Goal: Task Accomplishment & Management: Use online tool/utility

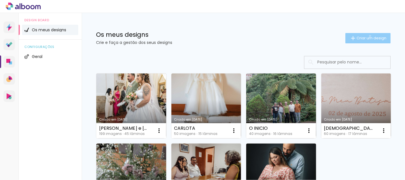
click at [365, 36] on span "Criar um design" at bounding box center [372, 38] width 30 height 4
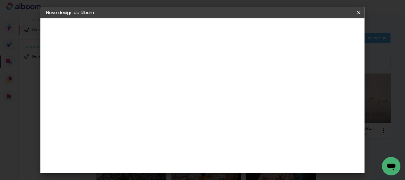
click at [140, 74] on input at bounding box center [140, 77] width 0 height 9
type input "Bat. [PERSON_NAME] e [PERSON_NAME]"
type paper-input "Bat. [PERSON_NAME] e [PERSON_NAME]"
click at [0, 0] on slot "Avançar" at bounding box center [0, 0] width 0 height 0
click at [172, 108] on input at bounding box center [149, 109] width 46 height 7
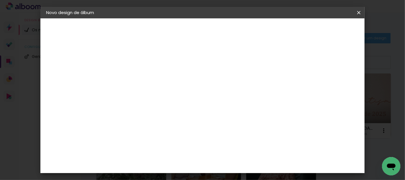
click at [163, 130] on div "DreambooksPro" at bounding box center [154, 129] width 37 height 5
click at [152, 128] on div "DreambooksPro" at bounding box center [154, 129] width 37 height 5
click at [0, 0] on slot "Avançar" at bounding box center [0, 0] width 0 height 0
click at [169, 96] on iron-icon at bounding box center [165, 99] width 7 height 7
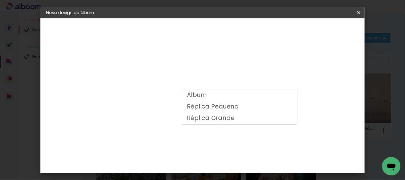
click at [0, 0] on slot "Álbum" at bounding box center [0, 0] width 0 height 0
type input "Álbum"
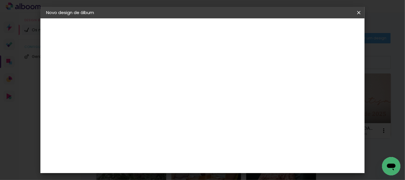
scroll to position [191, 0]
click at [179, 151] on span "20 × 30" at bounding box center [165, 157] width 27 height 12
click at [0, 0] on slot "Avançar" at bounding box center [0, 0] width 0 height 0
click at [178, 63] on div at bounding box center [174, 61] width 5 height 5
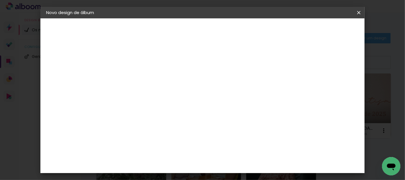
type paper-checkbox "on"
click at [213, 31] on span "Iniciar design" at bounding box center [206, 32] width 13 height 8
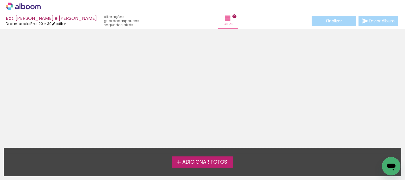
click at [62, 23] on link "editar" at bounding box center [59, 23] width 14 height 5
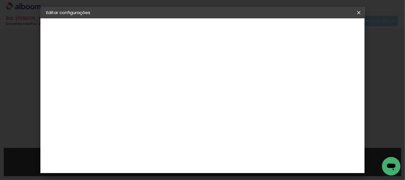
click at [82, 83] on small "30 × 40 cm" at bounding box center [73, 83] width 19 height 3
click at [171, 93] on div "Escolha o tamanho" at bounding box center [154, 106] width 33 height 27
click at [74, 81] on iron-pages "Modelo A escolher modelo... Tamanho livre" at bounding box center [77, 83] width 63 height 11
click at [0, 0] on slot "Voltar" at bounding box center [0, 0] width 0 height 0
click at [165, 128] on div "DreambooksPro" at bounding box center [154, 129] width 37 height 5
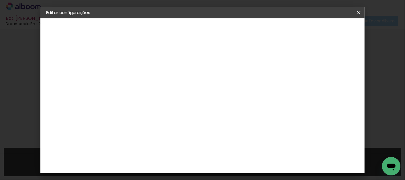
click at [0, 0] on slot "Avançar" at bounding box center [0, 0] width 0 height 0
click at [169, 96] on iron-icon at bounding box center [165, 99] width 7 height 7
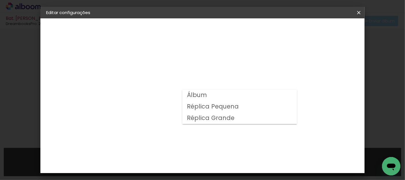
click at [208, 96] on paper-item "Álbum" at bounding box center [239, 94] width 115 height 11
type input "Álbum"
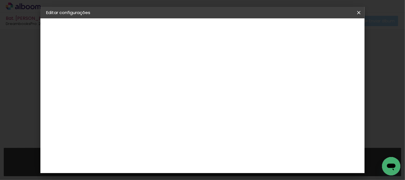
scroll to position [159, 0]
click at [0, 0] on slot "Avançar" at bounding box center [0, 0] width 0 height 0
click at [231, 65] on paper-checkbox "Mostrar margem" at bounding box center [208, 62] width 46 height 7
type paper-checkbox "on"
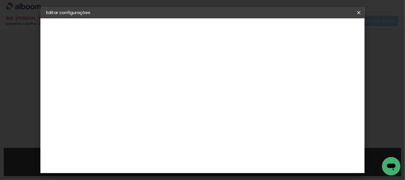
click at [225, 29] on span "Guardar configurações" at bounding box center [210, 32] width 29 height 8
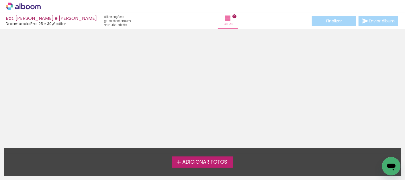
click at [206, 159] on span "Adicionar Fotos" at bounding box center [204, 161] width 45 height 5
click at [0, 0] on input "file" at bounding box center [0, 0] width 0 height 0
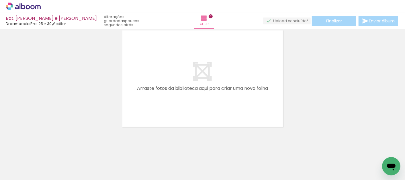
scroll to position [18, 0]
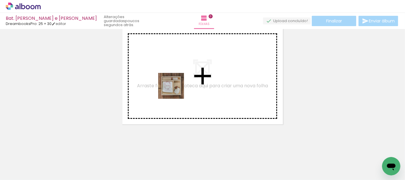
drag, startPoint x: 60, startPoint y: 161, endPoint x: 176, endPoint y: 90, distance: 136.1
click at [176, 90] on quentale-workspace at bounding box center [202, 90] width 405 height 180
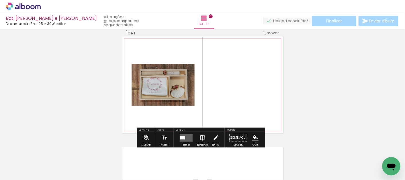
scroll to position [7, 0]
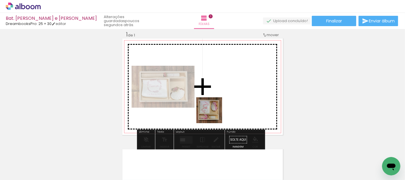
drag, startPoint x: 91, startPoint y: 161, endPoint x: 214, endPoint y: 114, distance: 131.6
click at [214, 114] on quentale-workspace at bounding box center [202, 90] width 405 height 180
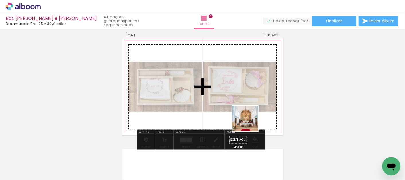
drag, startPoint x: 128, startPoint y: 159, endPoint x: 250, endPoint y: 123, distance: 127.1
click at [250, 123] on quentale-workspace at bounding box center [202, 90] width 405 height 180
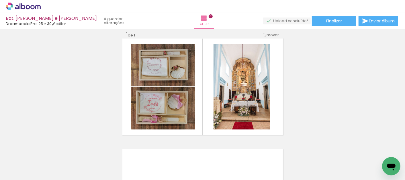
scroll to position [0, 0]
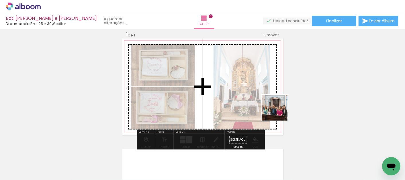
drag, startPoint x: 189, startPoint y: 162, endPoint x: 279, endPoint y: 112, distance: 103.5
click at [279, 112] on quentale-workspace at bounding box center [202, 90] width 405 height 180
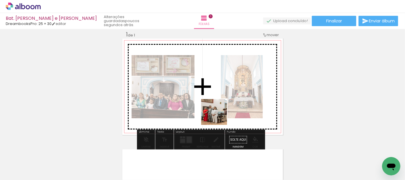
drag, startPoint x: 160, startPoint y: 167, endPoint x: 219, endPoint y: 116, distance: 77.7
click at [219, 116] on quentale-workspace at bounding box center [202, 90] width 405 height 180
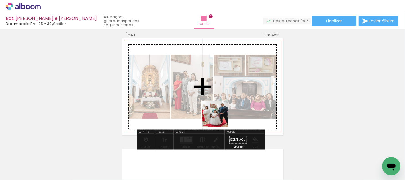
drag, startPoint x: 224, startPoint y: 163, endPoint x: 219, endPoint y: 118, distance: 45.0
click at [219, 118] on quentale-workspace at bounding box center [202, 90] width 405 height 180
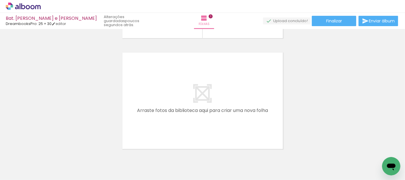
scroll to position [108, 0]
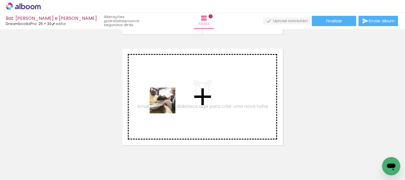
drag, startPoint x: 253, startPoint y: 165, endPoint x: 169, endPoint y: 105, distance: 103.1
click at [169, 105] on quentale-workspace at bounding box center [202, 90] width 405 height 180
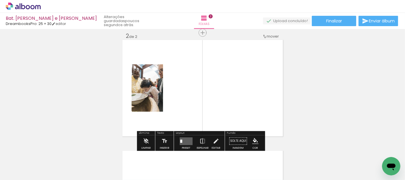
scroll to position [118, 0]
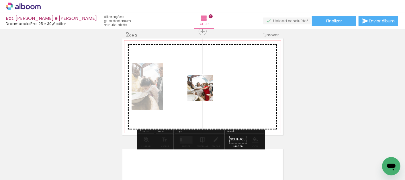
drag, startPoint x: 289, startPoint y: 164, endPoint x: 203, endPoint y: 92, distance: 112.1
click at [203, 92] on quentale-workspace at bounding box center [202, 90] width 405 height 180
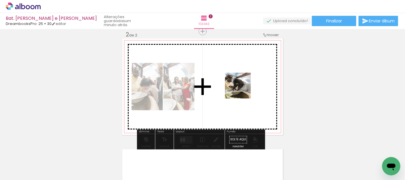
drag, startPoint x: 322, startPoint y: 161, endPoint x: 242, endPoint y: 90, distance: 107.0
click at [242, 90] on quentale-workspace at bounding box center [202, 90] width 405 height 180
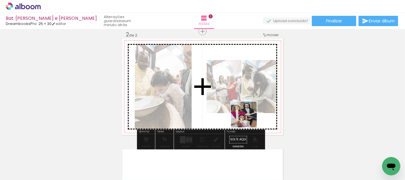
drag, startPoint x: 352, startPoint y: 165, endPoint x: 248, endPoint y: 119, distance: 113.7
click at [248, 119] on quentale-workspace at bounding box center [202, 90] width 405 height 180
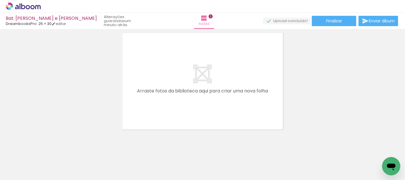
scroll to position [236, 0]
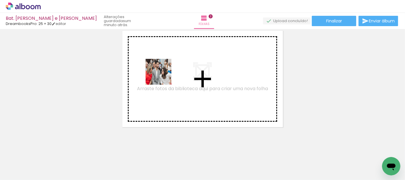
drag, startPoint x: 378, startPoint y: 160, endPoint x: 163, endPoint y: 76, distance: 231.1
click at [163, 76] on quentale-workspace at bounding box center [202, 90] width 405 height 180
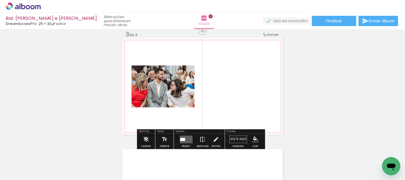
scroll to position [229, 0]
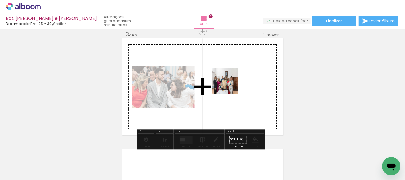
drag, startPoint x: 403, startPoint y: 155, endPoint x: 229, endPoint y: 85, distance: 187.0
click at [229, 85] on quentale-workspace at bounding box center [202, 90] width 405 height 180
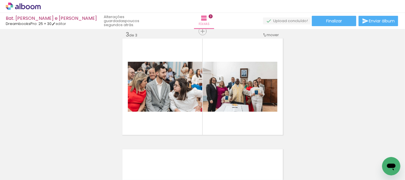
scroll to position [0, 291]
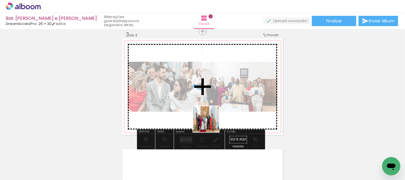
drag, startPoint x: 161, startPoint y: 164, endPoint x: 210, endPoint y: 123, distance: 64.2
click at [210, 123] on quentale-workspace at bounding box center [202, 90] width 405 height 180
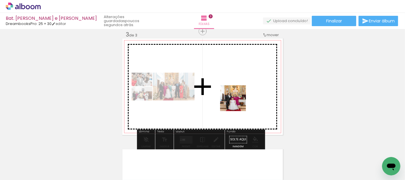
drag, startPoint x: 188, startPoint y: 166, endPoint x: 237, endPoint y: 102, distance: 80.9
click at [237, 102] on quentale-workspace at bounding box center [202, 90] width 405 height 180
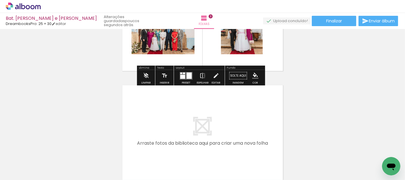
scroll to position [324, 0]
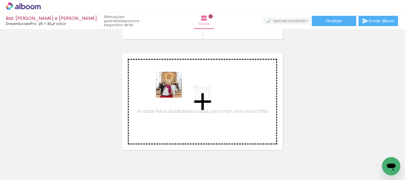
drag, startPoint x: 219, startPoint y: 162, endPoint x: 170, endPoint y: 89, distance: 87.8
click at [170, 89] on quentale-workspace at bounding box center [202, 90] width 405 height 180
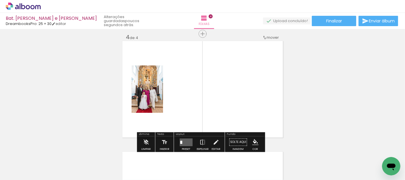
scroll to position [339, 0]
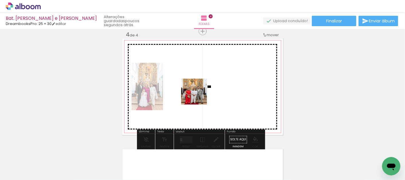
drag, startPoint x: 248, startPoint y: 161, endPoint x: 198, endPoint y: 96, distance: 82.3
click at [198, 96] on quentale-workspace at bounding box center [202, 90] width 405 height 180
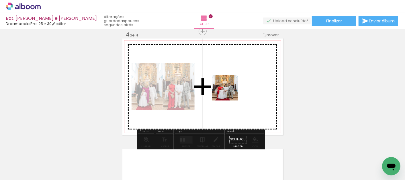
drag, startPoint x: 283, startPoint y: 161, endPoint x: 226, endPoint y: 87, distance: 93.1
click at [226, 87] on quentale-workspace at bounding box center [202, 90] width 405 height 180
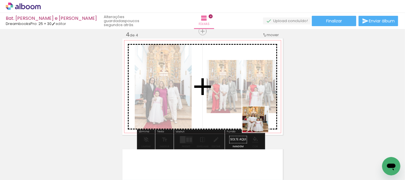
drag, startPoint x: 316, startPoint y: 166, endPoint x: 260, endPoint y: 124, distance: 70.6
click at [260, 124] on quentale-workspace at bounding box center [202, 90] width 405 height 180
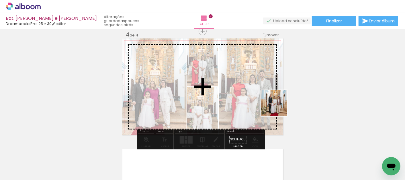
drag, startPoint x: 345, startPoint y: 164, endPoint x: 278, endPoint y: 107, distance: 87.5
click at [278, 107] on quentale-workspace at bounding box center [202, 90] width 405 height 180
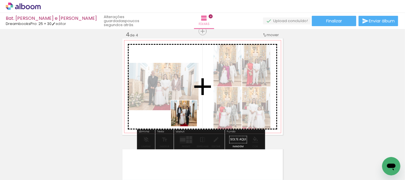
drag, startPoint x: 378, startPoint y: 159, endPoint x: 188, endPoint y: 118, distance: 193.7
click at [188, 118] on quentale-workspace at bounding box center [202, 90] width 405 height 180
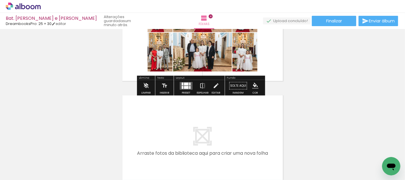
scroll to position [403, 0]
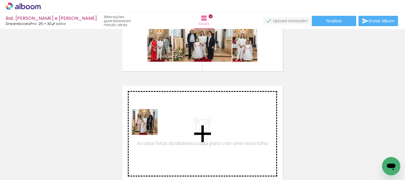
drag, startPoint x: 146, startPoint y: 159, endPoint x: 150, endPoint y: 125, distance: 33.8
click at [150, 125] on quentale-workspace at bounding box center [202, 90] width 405 height 180
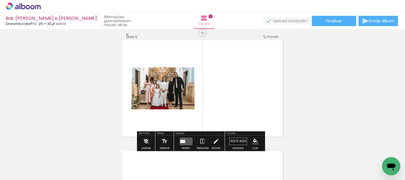
scroll to position [450, 0]
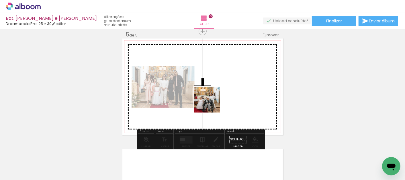
drag, startPoint x: 172, startPoint y: 164, endPoint x: 211, endPoint y: 104, distance: 72.1
click at [211, 104] on quentale-workspace at bounding box center [202, 90] width 405 height 180
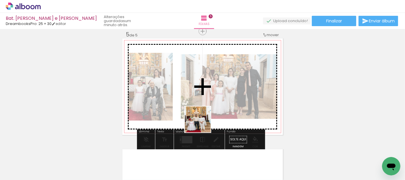
drag, startPoint x: 207, startPoint y: 153, endPoint x: 202, endPoint y: 124, distance: 29.9
click at [202, 124] on quentale-workspace at bounding box center [202, 90] width 405 height 180
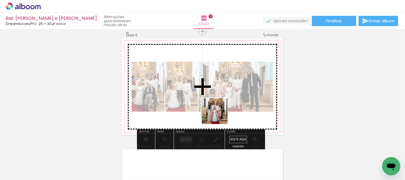
drag, startPoint x: 230, startPoint y: 162, endPoint x: 219, endPoint y: 115, distance: 48.0
click at [219, 115] on quentale-workspace at bounding box center [202, 90] width 405 height 180
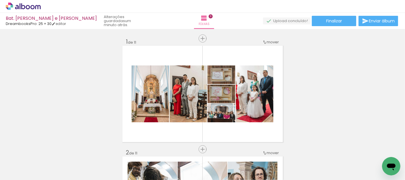
scroll to position [0, 53]
click at [334, 21] on span "Finalizar" at bounding box center [334, 21] width 16 height 4
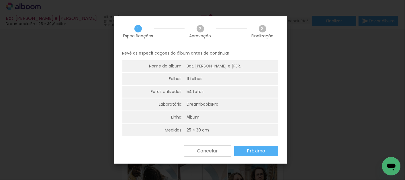
click at [0, 0] on slot "Próximo" at bounding box center [0, 0] width 0 height 0
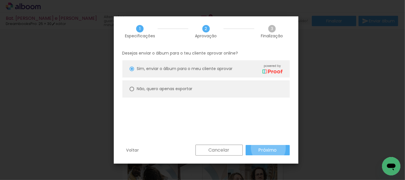
click at [0, 0] on slot "Próximo" at bounding box center [0, 0] width 0 height 0
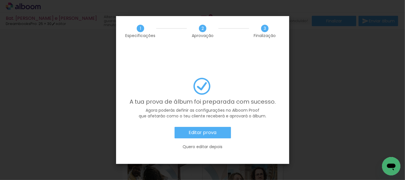
click at [0, 0] on slot "Editar prova" at bounding box center [0, 0] width 0 height 0
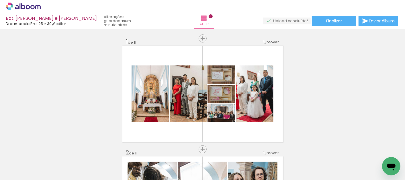
scroll to position [0, 53]
